Goal: Task Accomplishment & Management: Complete application form

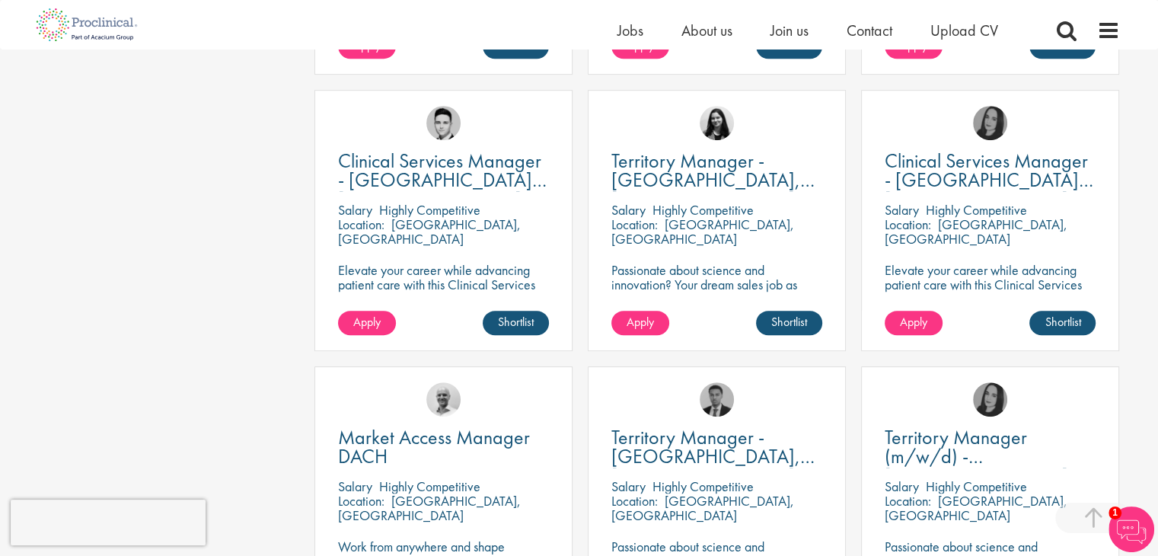
scroll to position [669, 0]
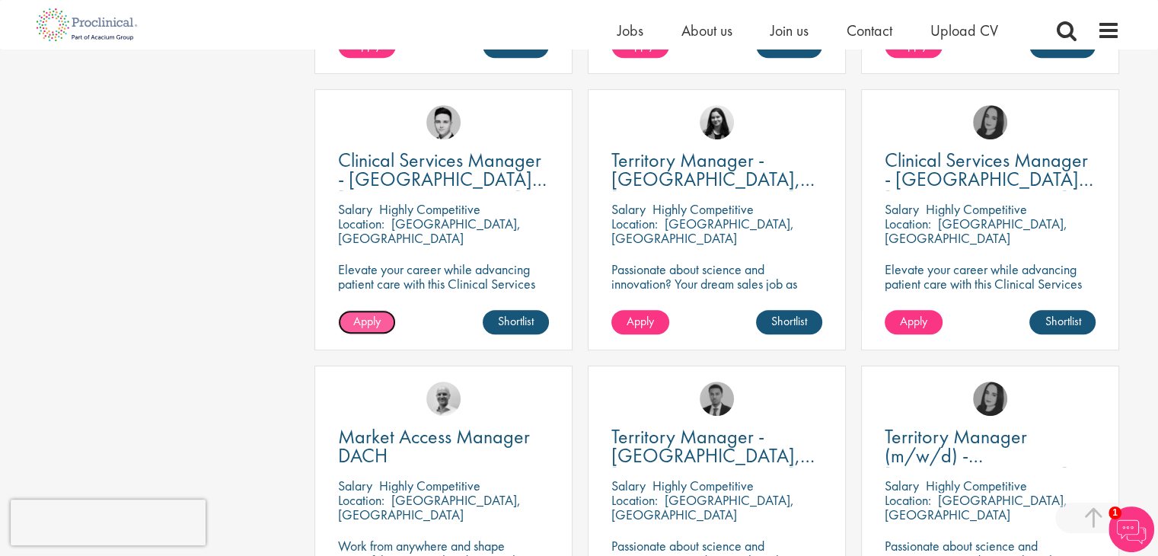
click at [384, 318] on link "Apply" at bounding box center [367, 322] width 58 height 24
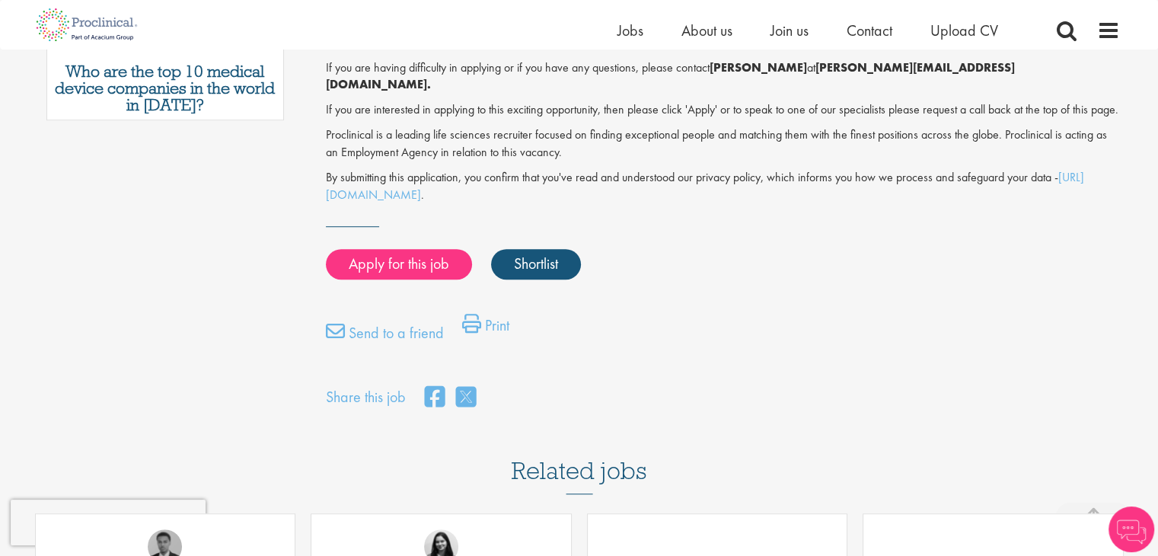
scroll to position [781, 0]
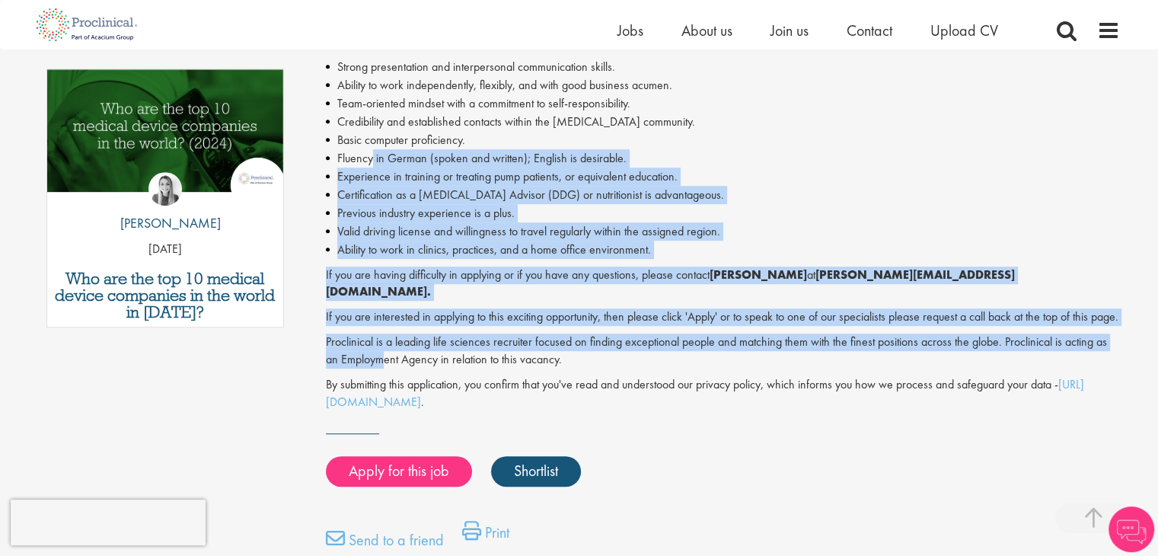
drag, startPoint x: 0, startPoint y: 0, endPoint x: 372, endPoint y: 113, distance: 388.3
click at [372, 113] on div "Elevate your career while advancing patient care with this Clinical Services Ma…" at bounding box center [723, 52] width 794 height 715
click at [372, 131] on li "Basic computer proficiency." at bounding box center [723, 140] width 794 height 18
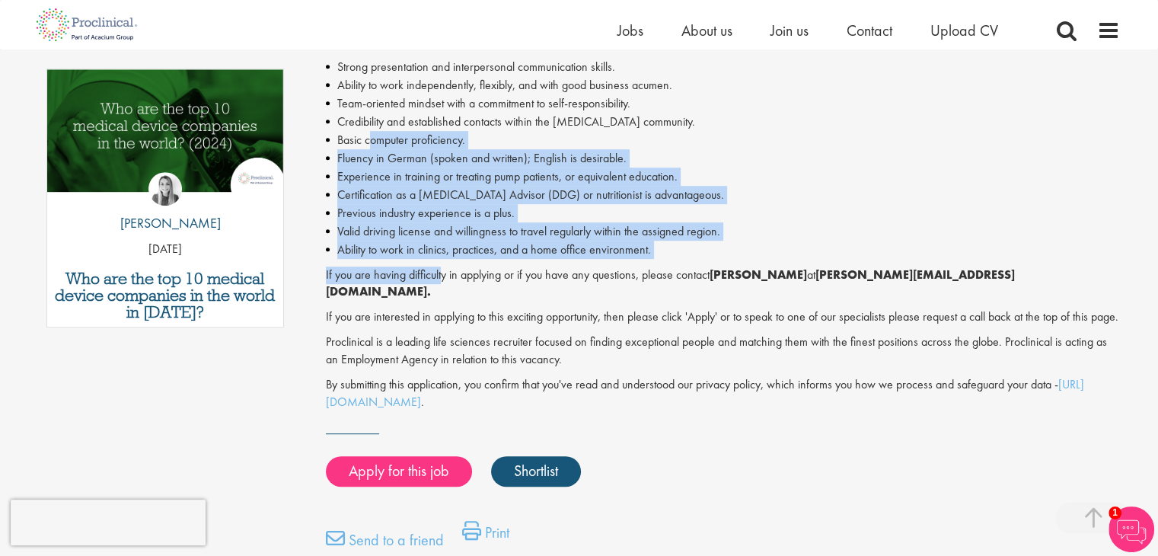
drag, startPoint x: 372, startPoint y: 113, endPoint x: 442, endPoint y: 225, distance: 132.7
click at [442, 225] on div "Elevate your career while advancing patient care with this Clinical Services Ma…" at bounding box center [723, 52] width 794 height 715
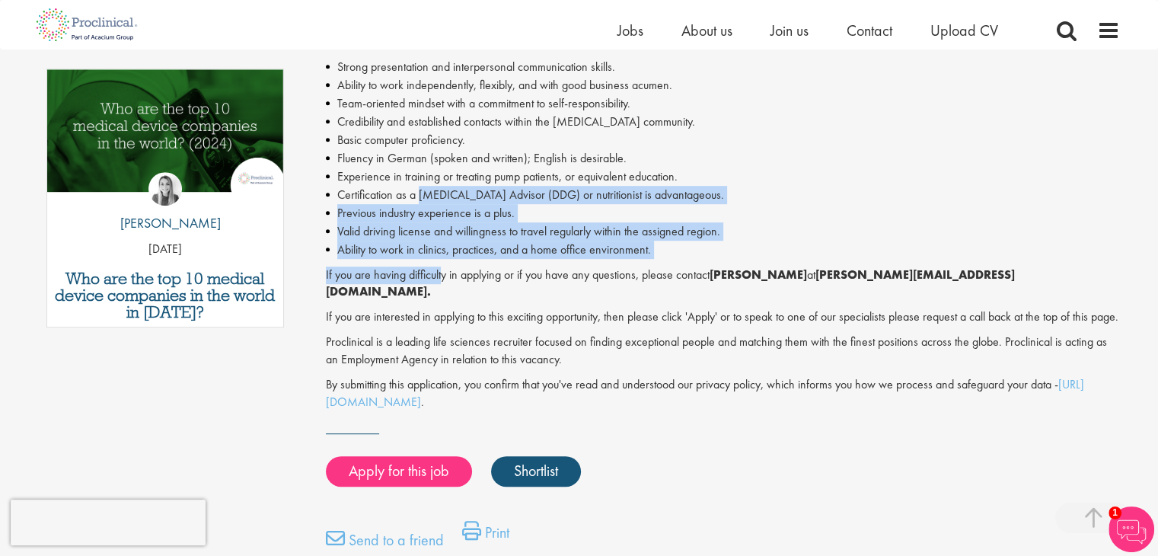
drag, startPoint x: 442, startPoint y: 225, endPoint x: 420, endPoint y: 156, distance: 72.5
click at [420, 156] on div "Elevate your career while advancing patient care with this Clinical Services Ma…" at bounding box center [723, 52] width 794 height 715
click at [420, 186] on li "Certification as a [MEDICAL_DATA] Advisor (DDG) or nutritionist is advantageous." at bounding box center [723, 195] width 794 height 18
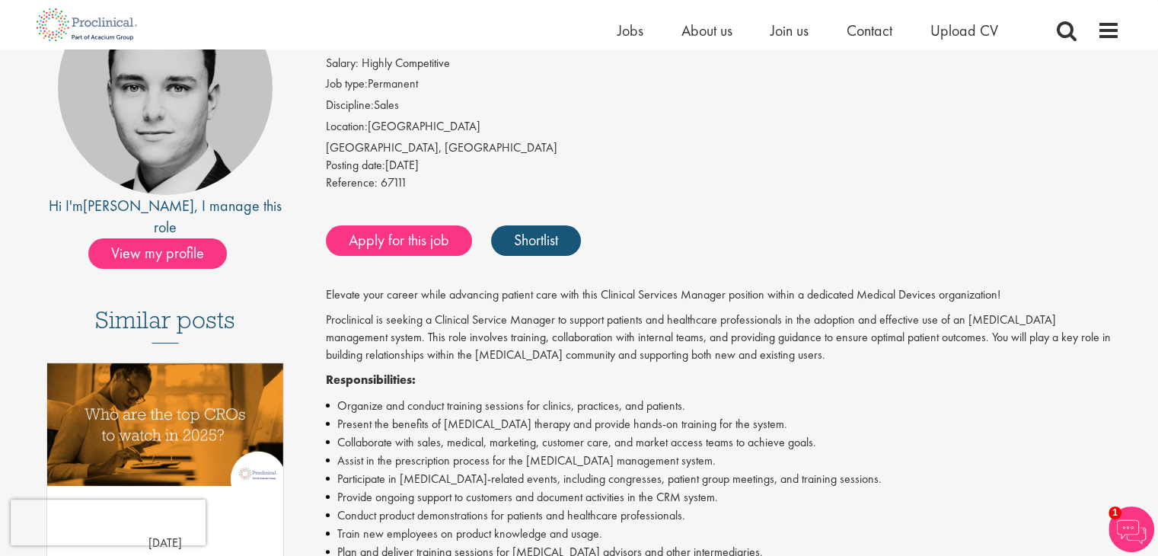
scroll to position [0, 0]
